Goal: Information Seeking & Learning: Learn about a topic

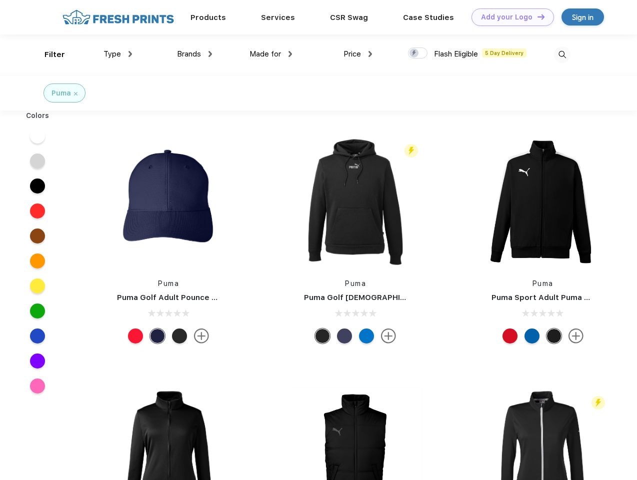
click at [509, 17] on link "Add your Logo Design Tool" at bounding box center [513, 18] width 83 height 18
click at [0, 0] on div "Design Tool" at bounding box center [0, 0] width 0 height 0
click at [537, 17] on link "Add your Logo Design Tool" at bounding box center [513, 18] width 83 height 18
click at [48, 55] on div "Filter" at bounding box center [55, 55] width 21 height 12
click at [118, 54] on span "Type" at bounding box center [113, 54] width 18 height 9
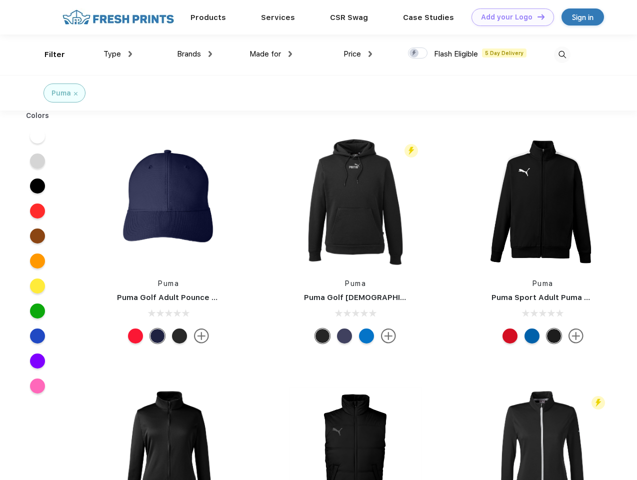
click at [195, 54] on span "Brands" at bounding box center [189, 54] width 24 height 9
click at [271, 54] on span "Made for" at bounding box center [266, 54] width 32 height 9
click at [358, 54] on span "Price" at bounding box center [353, 54] width 18 height 9
click at [418, 54] on div at bounding box center [418, 53] width 20 height 11
click at [415, 54] on input "checkbox" at bounding box center [411, 50] width 7 height 7
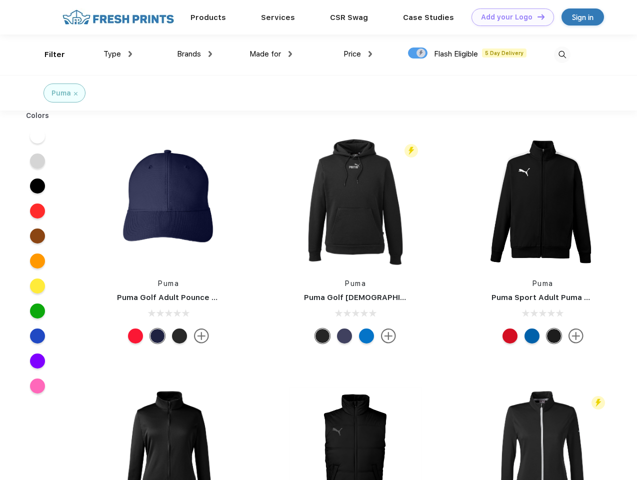
click at [562, 55] on img at bounding box center [562, 55] width 17 height 17
